Goal: Navigation & Orientation: Find specific page/section

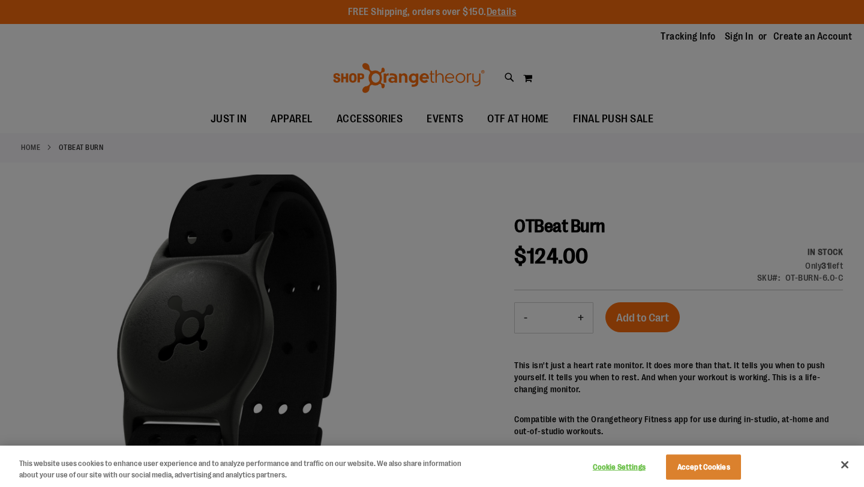
click at [125, 336] on div at bounding box center [432, 243] width 864 height 487
click at [842, 469] on button "Close" at bounding box center [844, 465] width 26 height 26
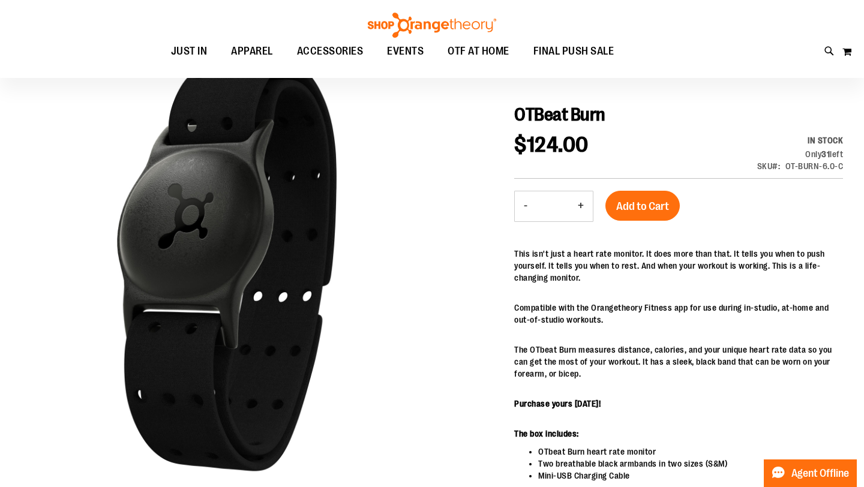
scroll to position [112, 0]
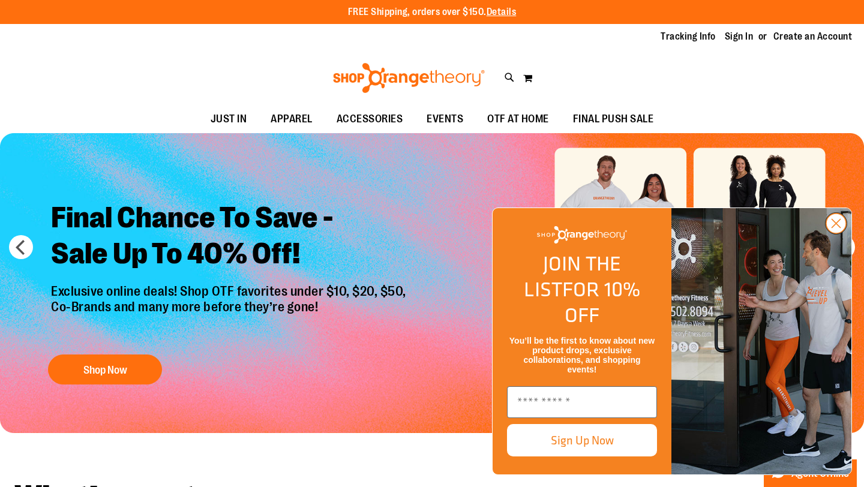
click at [836, 228] on icon "Close dialog" at bounding box center [836, 224] width 8 height 8
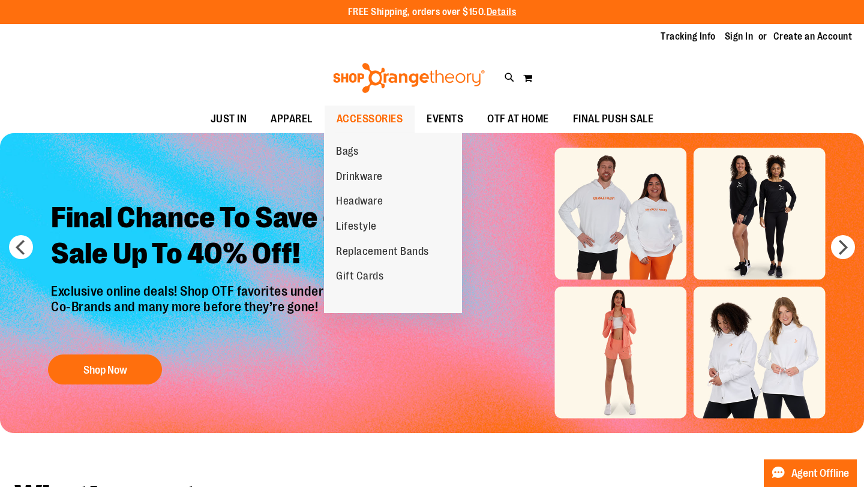
click at [355, 114] on span "ACCESSORIES" at bounding box center [370, 119] width 67 height 27
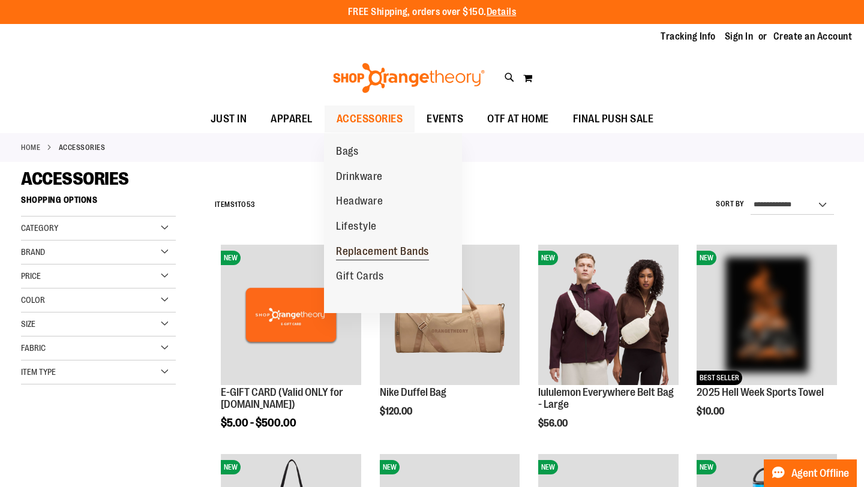
click at [360, 251] on span "Replacement Bands" at bounding box center [382, 252] width 93 height 15
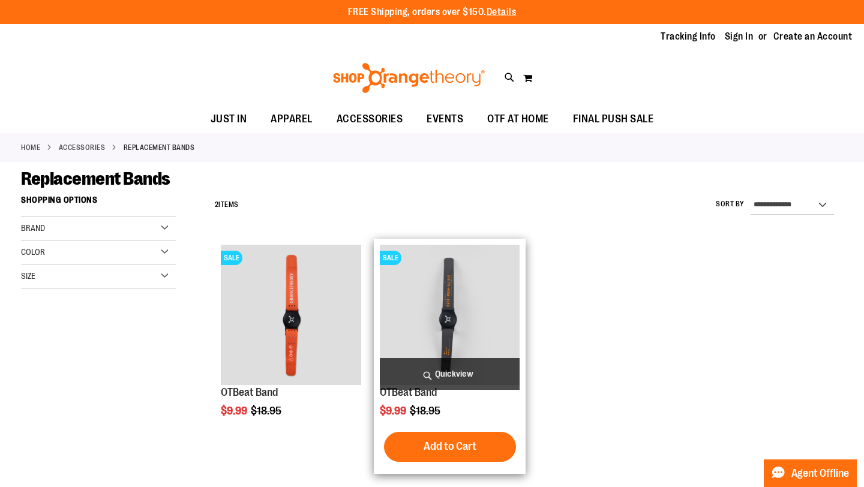
click at [391, 305] on img "product" at bounding box center [450, 315] width 140 height 140
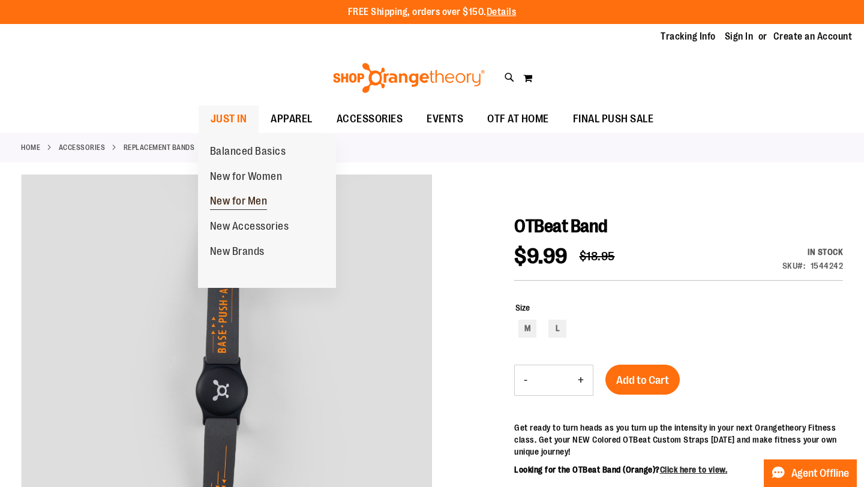
click at [232, 203] on span "New for Men" at bounding box center [239, 202] width 58 height 15
